Goal: Information Seeking & Learning: Learn about a topic

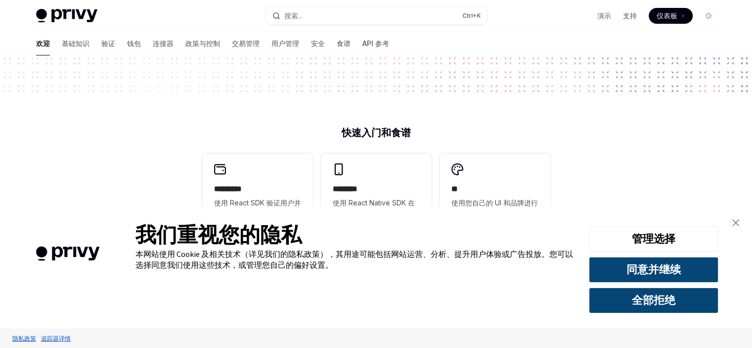
scroll to position [297, 0]
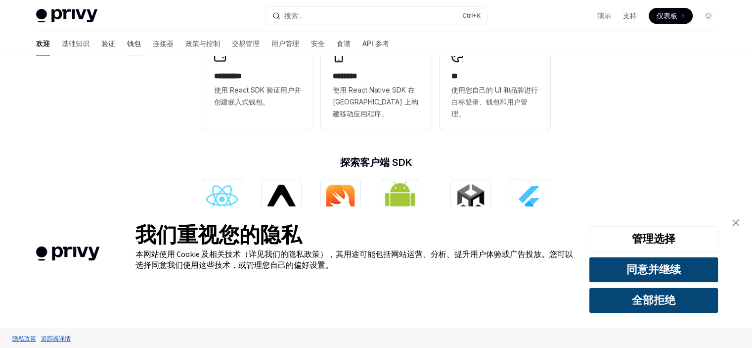
click at [127, 47] on font "钱包" at bounding box center [134, 43] width 14 height 8
type textarea "*"
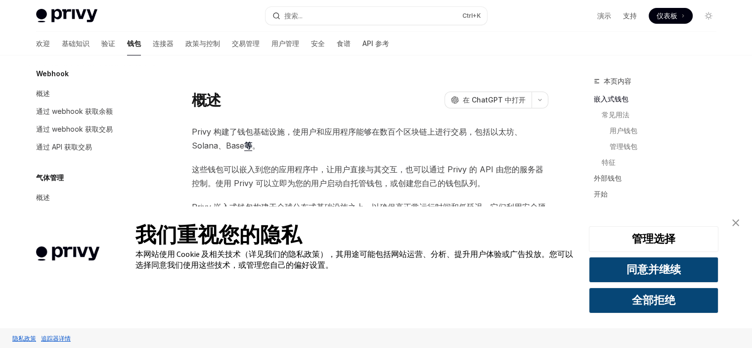
click at [664, 14] on font "仪表板" at bounding box center [667, 15] width 21 height 8
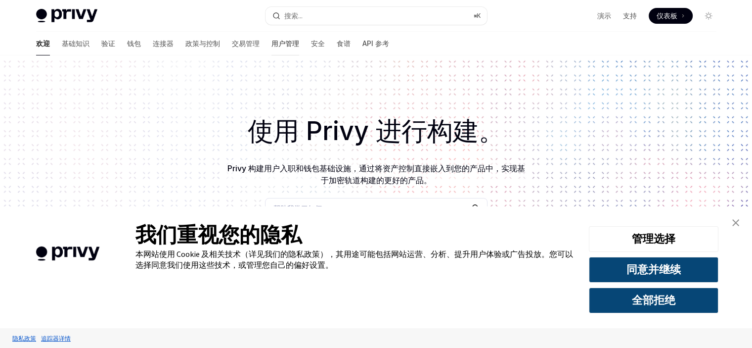
click at [272, 44] on font "用户管理" at bounding box center [286, 43] width 28 height 8
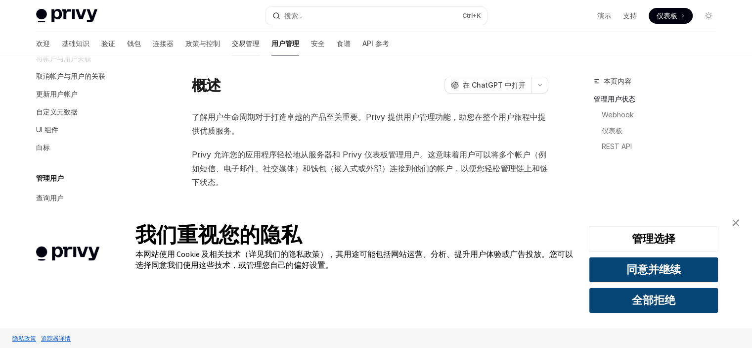
click at [232, 45] on font "交易管理" at bounding box center [246, 43] width 28 height 8
type textarea "*"
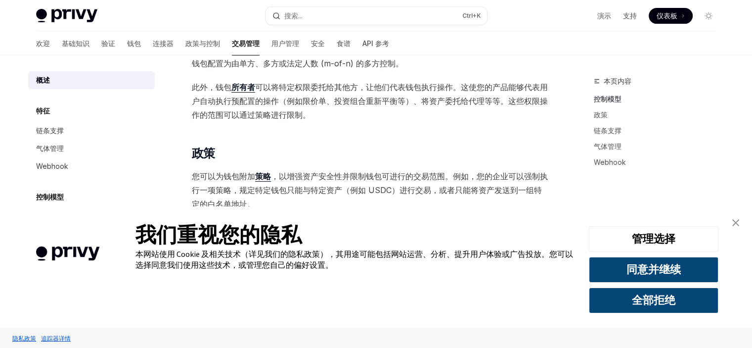
click at [676, 18] on font "仪表板" at bounding box center [667, 15] width 21 height 8
